Goal: Task Accomplishment & Management: Use online tool/utility

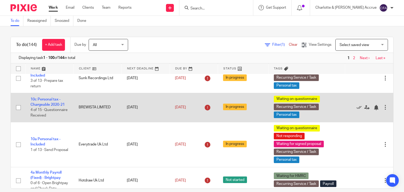
scroll to position [11, 0]
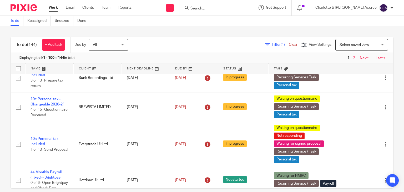
click at [339, 42] on span "Select saved view" at bounding box center [358, 44] width 38 height 11
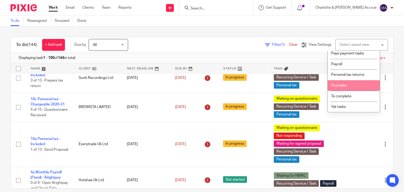
scroll to position [106, 0]
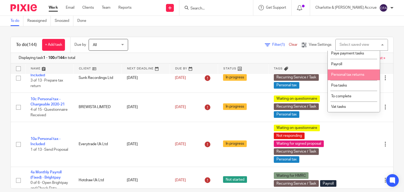
click at [265, 46] on link "Filter (1)" at bounding box center [277, 45] width 24 height 4
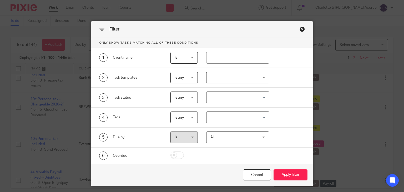
click at [231, 116] on input "Search for option" at bounding box center [236, 117] width 59 height 9
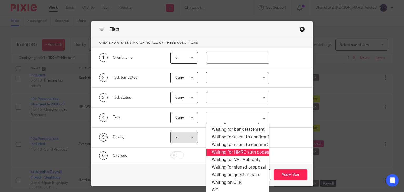
scroll to position [241, 0]
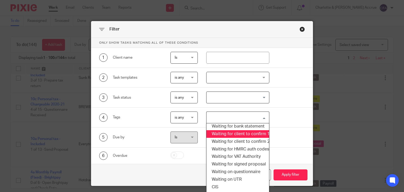
click at [288, 114] on div "4 Tags is any is any is any is all is none is_any Loading... Admin Tasks Adviso…" at bounding box center [198, 117] width 214 height 12
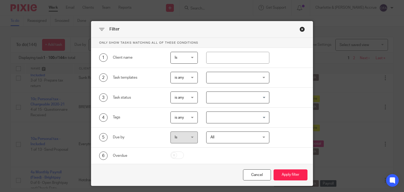
click at [245, 118] on input "Search for option" at bounding box center [236, 117] width 59 height 9
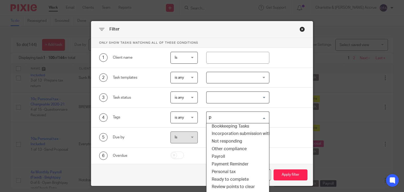
scroll to position [1, 0]
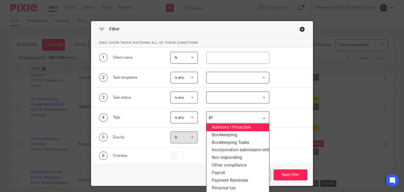
type input "pro"
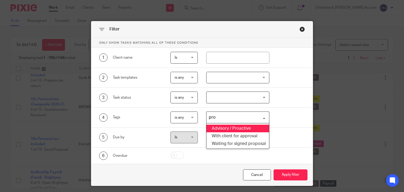
click at [245, 126] on li "Advisory / Proactive" at bounding box center [237, 129] width 63 height 8
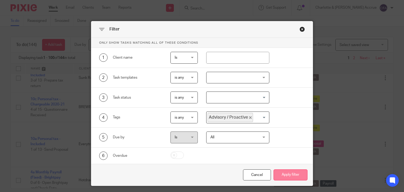
click at [295, 178] on button "Apply filter" at bounding box center [290, 174] width 34 height 11
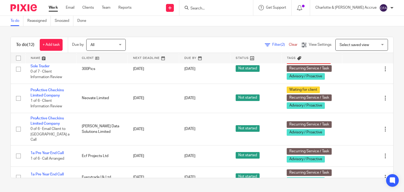
scroll to position [156, 0]
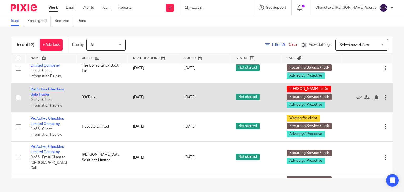
click at [50, 88] on link "ProActive Checkins Sole Trader" at bounding box center [46, 92] width 33 height 9
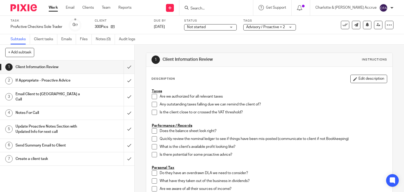
click at [207, 53] on div "1 Client Information Review Instructions" at bounding box center [269, 60] width 246 height 14
click at [341, 24] on button at bounding box center [345, 25] width 8 height 8
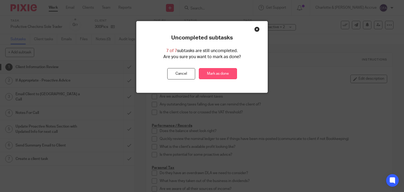
click at [216, 69] on link "Mark as done" at bounding box center [218, 73] width 38 height 11
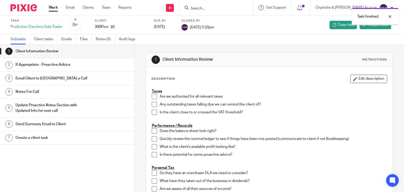
click at [222, 10] on div "Task finished." at bounding box center [300, 15] width 197 height 20
click at [223, 6] on div "Task finished." at bounding box center [300, 15] width 197 height 20
click at [222, 8] on div "Task finished." at bounding box center [300, 15] width 197 height 20
click at [389, 15] on div at bounding box center [386, 16] width 14 height 6
click at [237, 8] on input "Search" at bounding box center [213, 8] width 47 height 5
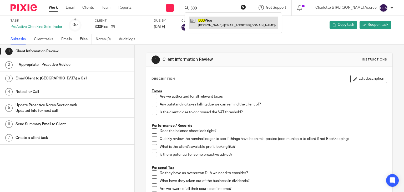
type input "300"
click at [237, 18] on link at bounding box center [233, 23] width 89 height 12
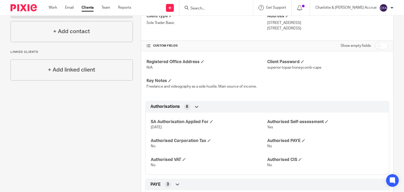
scroll to position [109, 0]
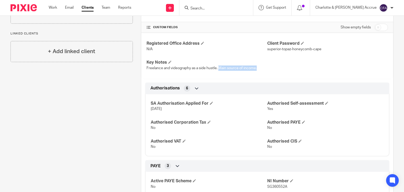
drag, startPoint x: 217, startPoint y: 68, endPoint x: 256, endPoint y: 69, distance: 38.1
click at [256, 69] on span "Freelance and videography as a side hustle. Main source of income." at bounding box center [201, 68] width 110 height 4
drag, startPoint x: 256, startPoint y: 69, endPoint x: 152, endPoint y: 70, distance: 103.1
click at [152, 70] on p "Freelance and videography as a side hustle. Main source of income." at bounding box center [206, 67] width 121 height 5
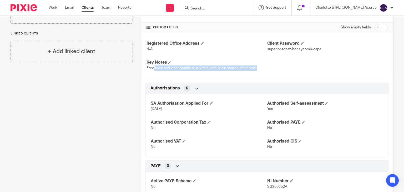
click at [152, 70] on p "Freelance and videography as a side hustle. Main source of income." at bounding box center [206, 67] width 121 height 5
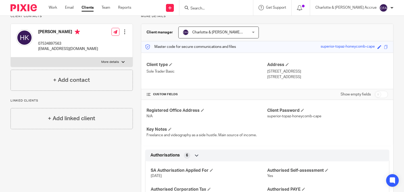
scroll to position [0, 0]
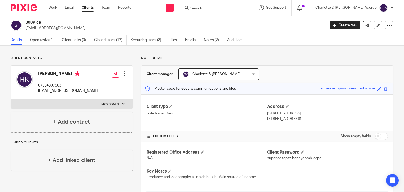
click at [47, 4] on div "Work Email Clients Team Reports Work Email Clients Team Reports Settings" at bounding box center [91, 8] width 96 height 16
click at [50, 7] on link "Work" at bounding box center [53, 7] width 8 height 5
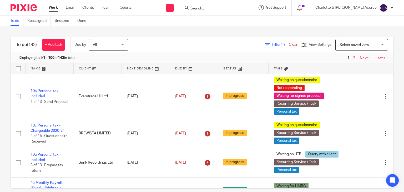
click at [265, 44] on icon at bounding box center [267, 44] width 5 height 5
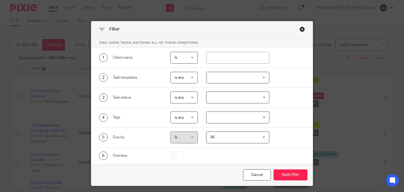
click at [226, 116] on input "Search for option" at bounding box center [236, 117] width 59 height 9
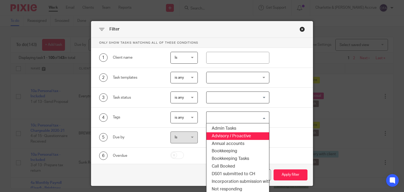
click at [243, 135] on li "Advisory / Proactive" at bounding box center [237, 136] width 63 height 8
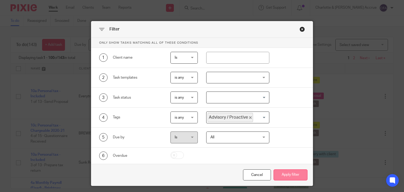
click at [290, 174] on button "Apply filter" at bounding box center [290, 174] width 34 height 11
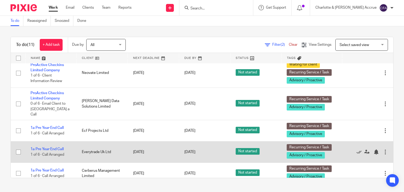
scroll to position [180, 0]
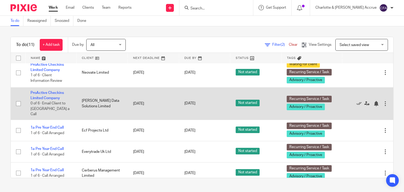
click at [54, 95] on td "ProActive Checkins Limited Company 0 of 6 · Email Client to [GEOGRAPHIC_DATA] a…" at bounding box center [50, 103] width 51 height 32
click at [51, 97] on link "ProActive Checkins Limited Company" at bounding box center [46, 95] width 33 height 9
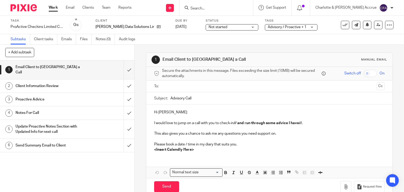
click at [183, 90] on div at bounding box center [269, 86] width 214 height 12
click at [187, 86] on input "text" at bounding box center [269, 86] width 211 height 6
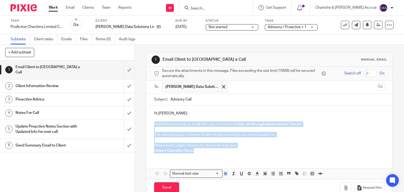
drag, startPoint x: 201, startPoint y: 153, endPoint x: 152, endPoint y: 122, distance: 57.8
click at [152, 122] on div "Hi Greg I would love to jump on a call with you to check-in // and run through …" at bounding box center [269, 131] width 246 height 52
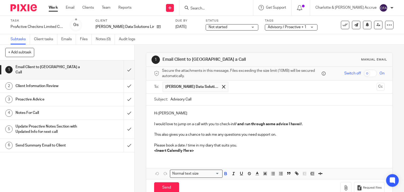
click at [188, 116] on p at bounding box center [269, 118] width 231 height 5
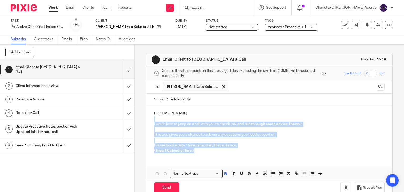
drag, startPoint x: 196, startPoint y: 152, endPoint x: 154, endPoint y: 117, distance: 54.7
click at [154, 117] on div "Hi Greg I would love to jump on a call with you to check-in // and run through …" at bounding box center [269, 131] width 246 height 52
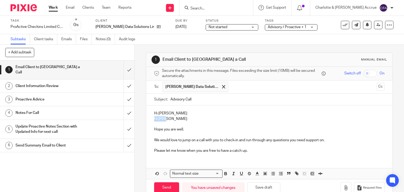
drag, startPoint x: 165, startPoint y: 119, endPoint x: 151, endPoint y: 119, distance: 13.7
click at [151, 119] on div "Hi Greg Hi Paul Hope you are well. We would love to jump on a call with you to …" at bounding box center [269, 131] width 246 height 52
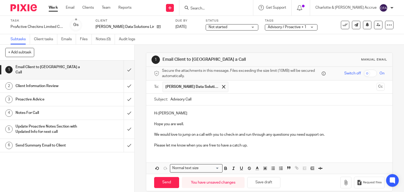
scroll to position [6, 0]
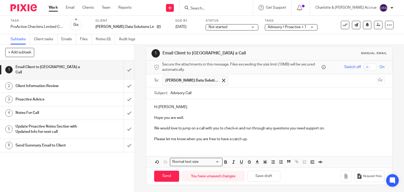
click at [245, 140] on p "Please let me know when you are free to have a catch up." at bounding box center [269, 138] width 231 height 5
click at [171, 174] on input "Send" at bounding box center [166, 176] width 25 height 11
type input "Sent"
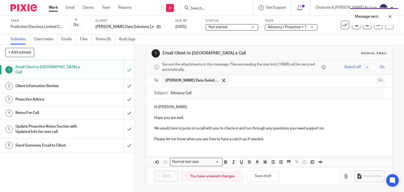
click at [283, 25] on span "Advisory / Proactive + 1" at bounding box center [287, 27] width 39 height 4
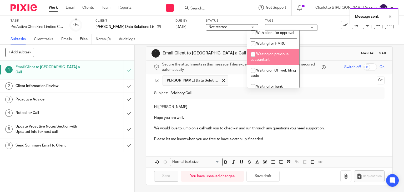
scroll to position [307, 0]
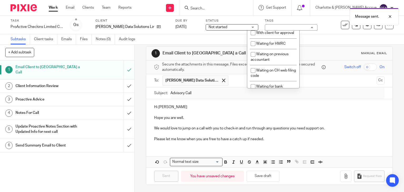
click at [281, 28] on li "Waiting for client" at bounding box center [273, 22] width 52 height 11
checkbox input "true"
click at [52, 7] on link "Work" at bounding box center [53, 7] width 9 height 5
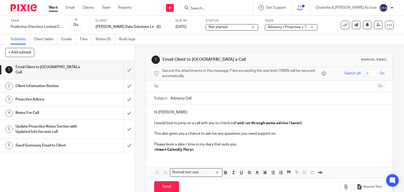
click at [54, 9] on link "Work" at bounding box center [53, 7] width 9 height 5
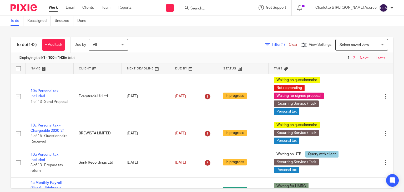
click at [265, 44] on link "Filter (1)" at bounding box center [277, 45] width 24 height 4
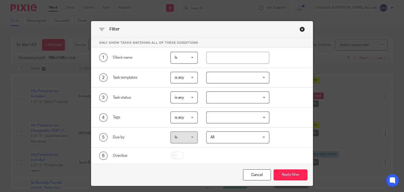
click at [220, 113] on input "Search for option" at bounding box center [236, 117] width 59 height 9
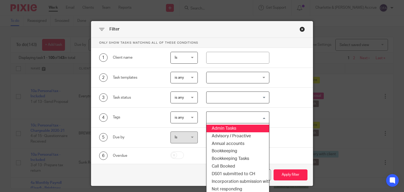
click at [221, 133] on li "Advisory / Proactive" at bounding box center [237, 136] width 63 height 8
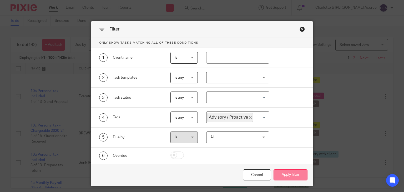
click at [284, 173] on button "Apply filter" at bounding box center [290, 174] width 34 height 11
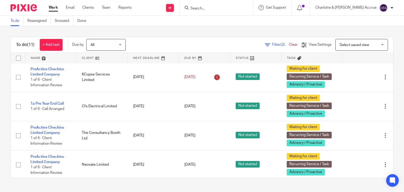
scroll to position [88, 0]
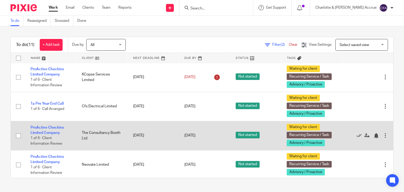
click at [47, 129] on td "ProActive Checkins Limited Company 1 of 6 · Client Information Review" at bounding box center [50, 135] width 51 height 29
click at [49, 126] on link "ProActive Checkins Limited Company" at bounding box center [46, 130] width 33 height 9
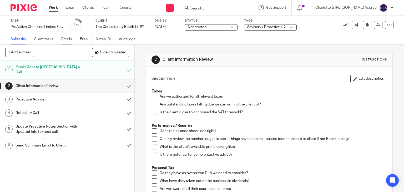
click at [64, 39] on link "Emails" at bounding box center [68, 39] width 15 height 10
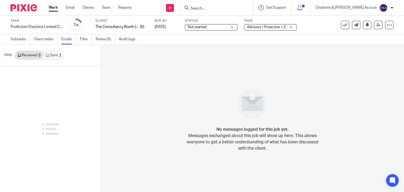
click at [47, 58] on link "Sent 1" at bounding box center [53, 55] width 21 height 8
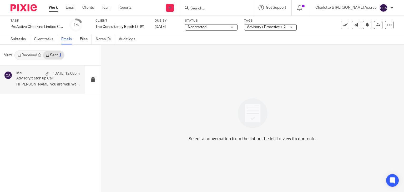
click at [48, 79] on p "Advisory/catch up Call" at bounding box center [41, 78] width 51 height 4
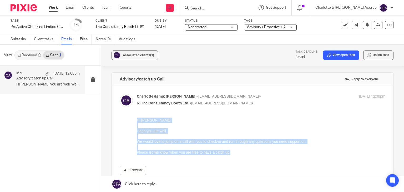
drag, startPoint x: 238, startPoint y: 152, endPoint x: 122, endPoint y: 121, distance: 120.5
click at [137, 121] on html "Hi [PERSON_NAME] you are well. We would love to jump on a call with you to chec…" at bounding box center [261, 137] width 248 height 38
copy div "Hi [PERSON_NAME] you are well. We would love to jump on a call with you to chec…"
